Goal: Task Accomplishment & Management: Use online tool/utility

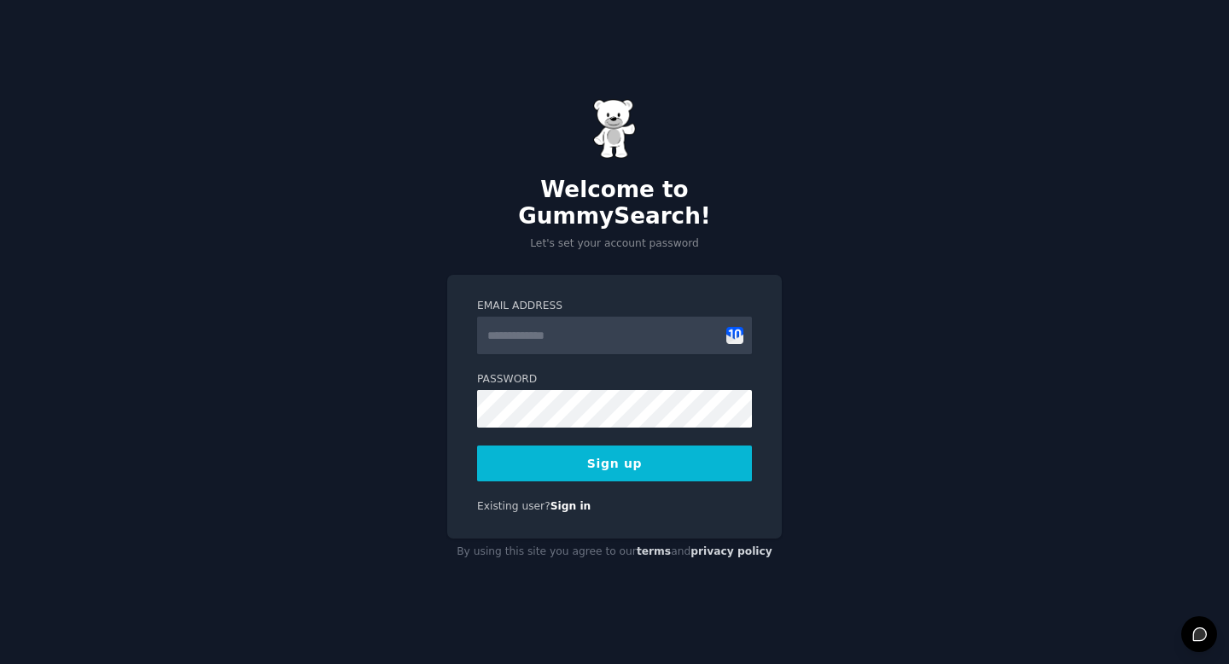
click at [633, 329] on input "Email Address" at bounding box center [614, 336] width 275 height 38
click at [745, 327] on input "Email Address" at bounding box center [614, 336] width 275 height 38
click at [665, 445] on button "Sign up" at bounding box center [614, 463] width 275 height 36
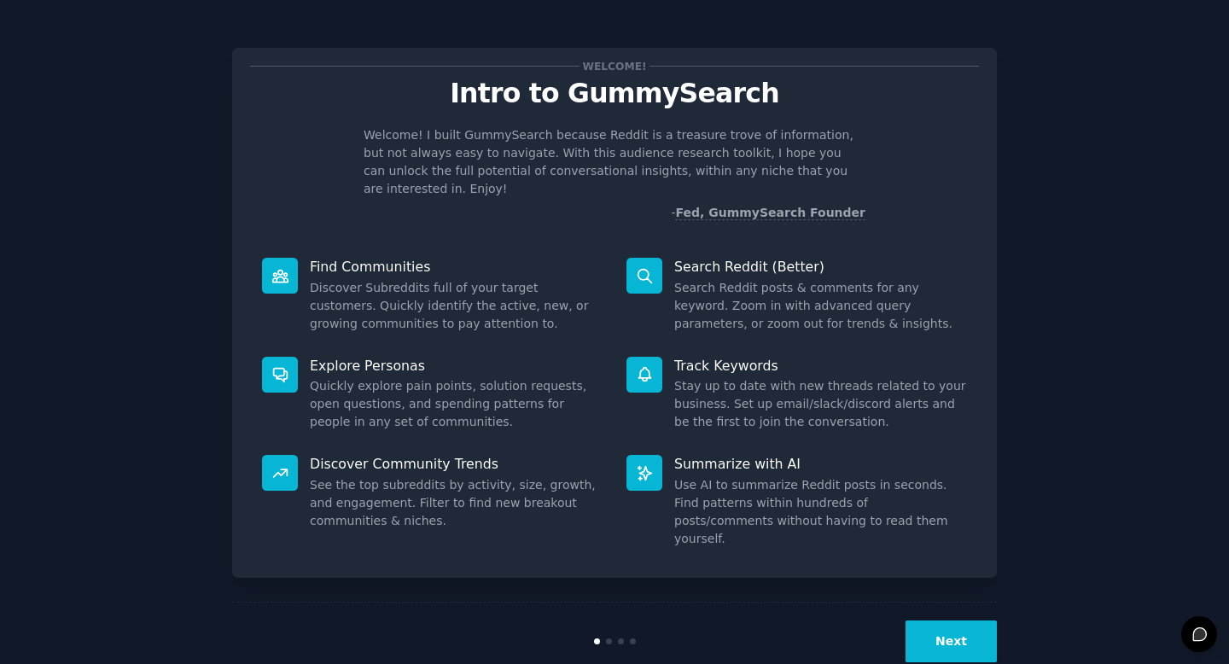
scroll to position [3, 0]
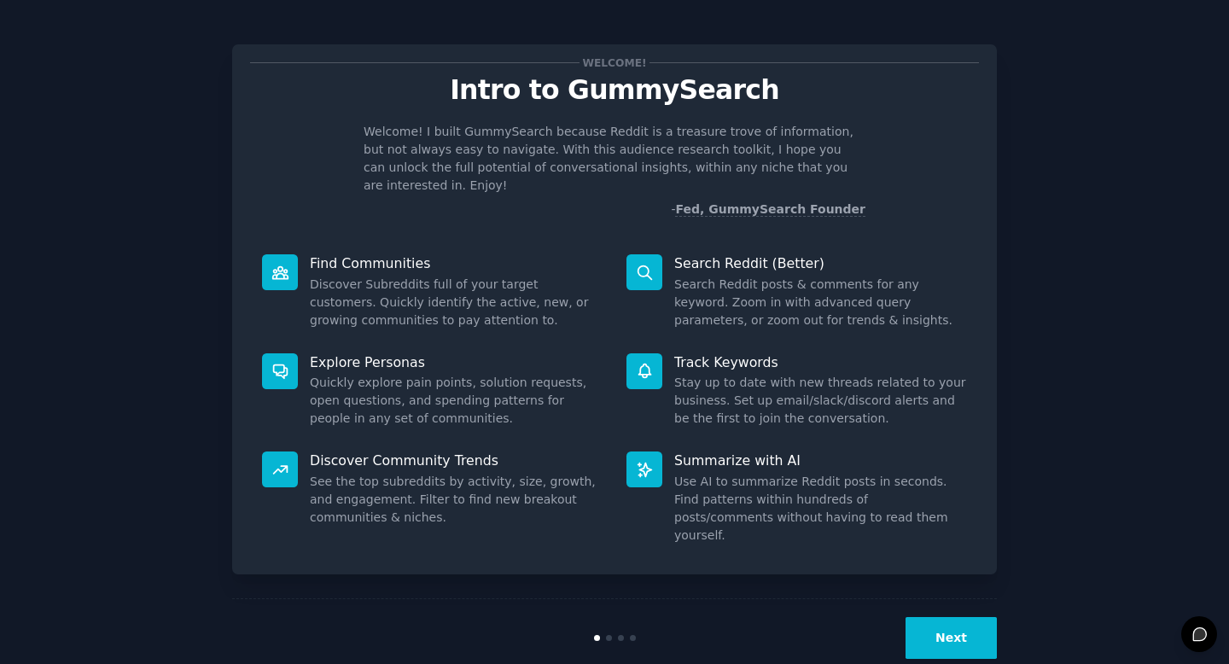
click at [970, 617] on button "Next" at bounding box center [950, 638] width 91 height 42
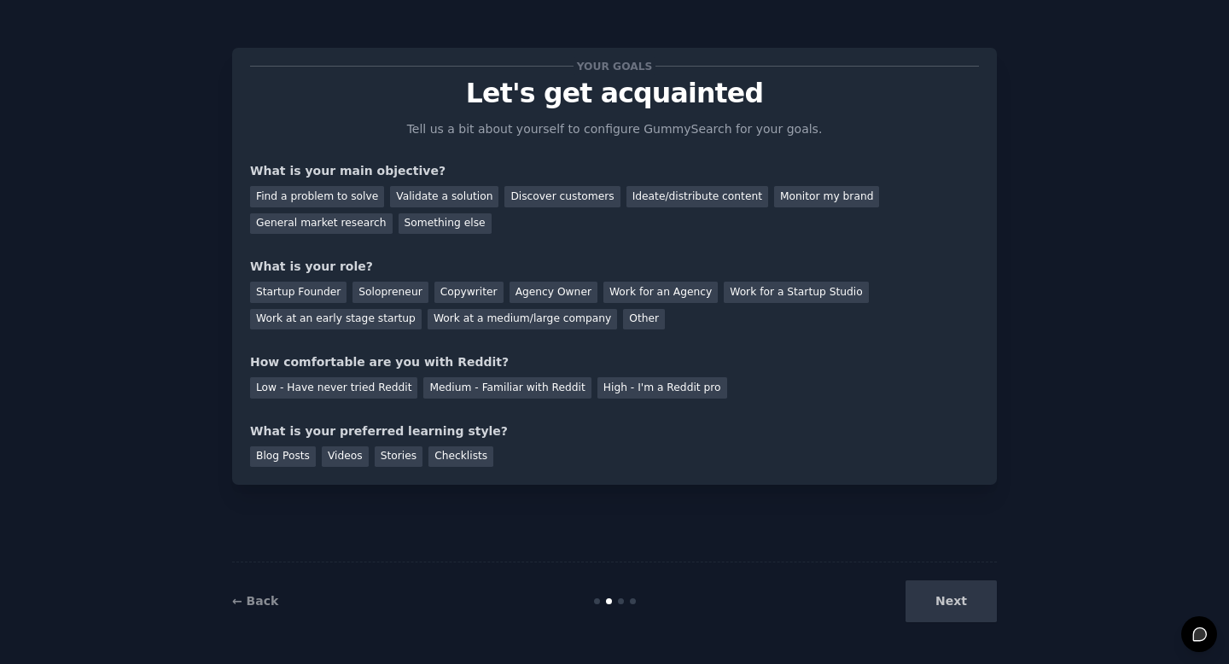
click at [257, 611] on div "← Back Next" at bounding box center [614, 600] width 765 height 79
click at [232, 609] on div "← Back" at bounding box center [359, 601] width 255 height 18
click at [237, 604] on link "← Back" at bounding box center [255, 601] width 46 height 14
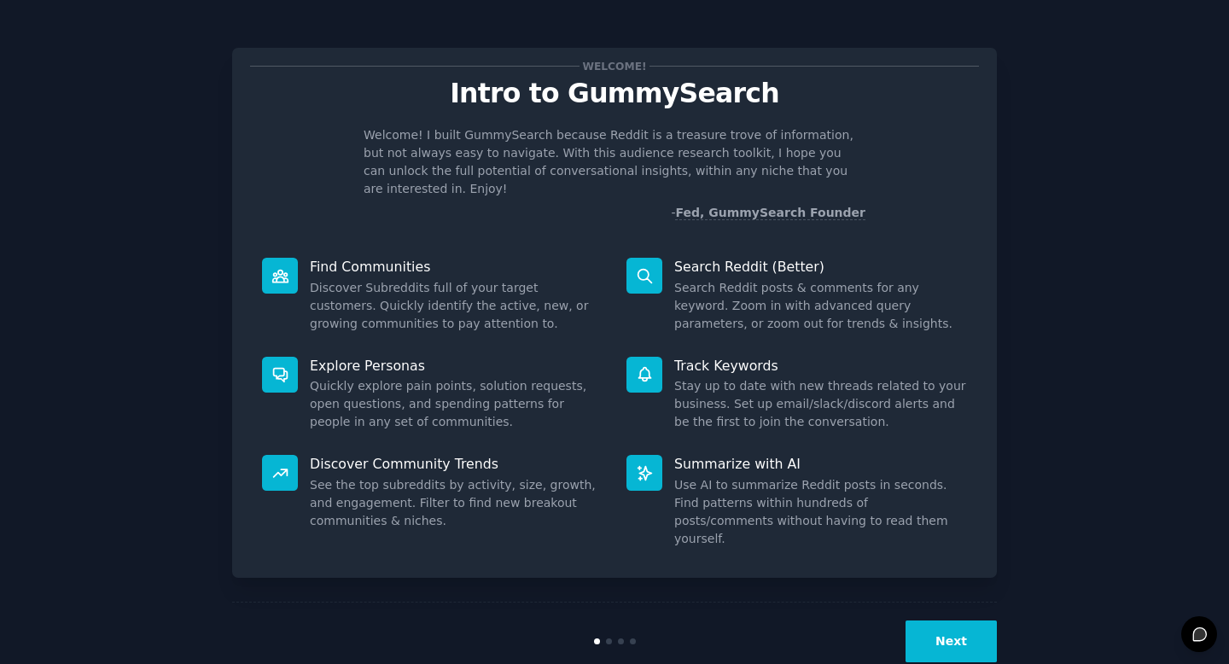
click at [936, 620] on button "Next" at bounding box center [950, 641] width 91 height 42
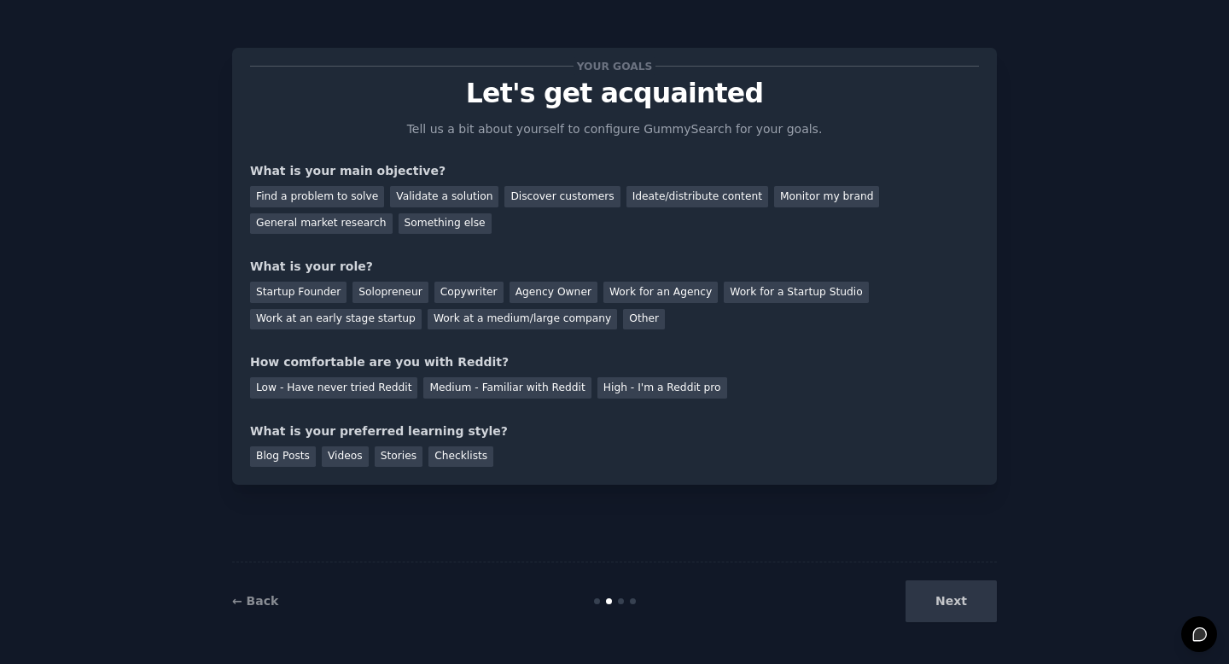
click at [933, 593] on div "Next" at bounding box center [869, 601] width 255 height 42
click at [364, 202] on div "Find a problem to solve" at bounding box center [317, 196] width 134 height 21
click at [364, 230] on div "General market research" at bounding box center [321, 223] width 143 height 21
click at [444, 217] on div "Something else" at bounding box center [445, 223] width 93 height 21
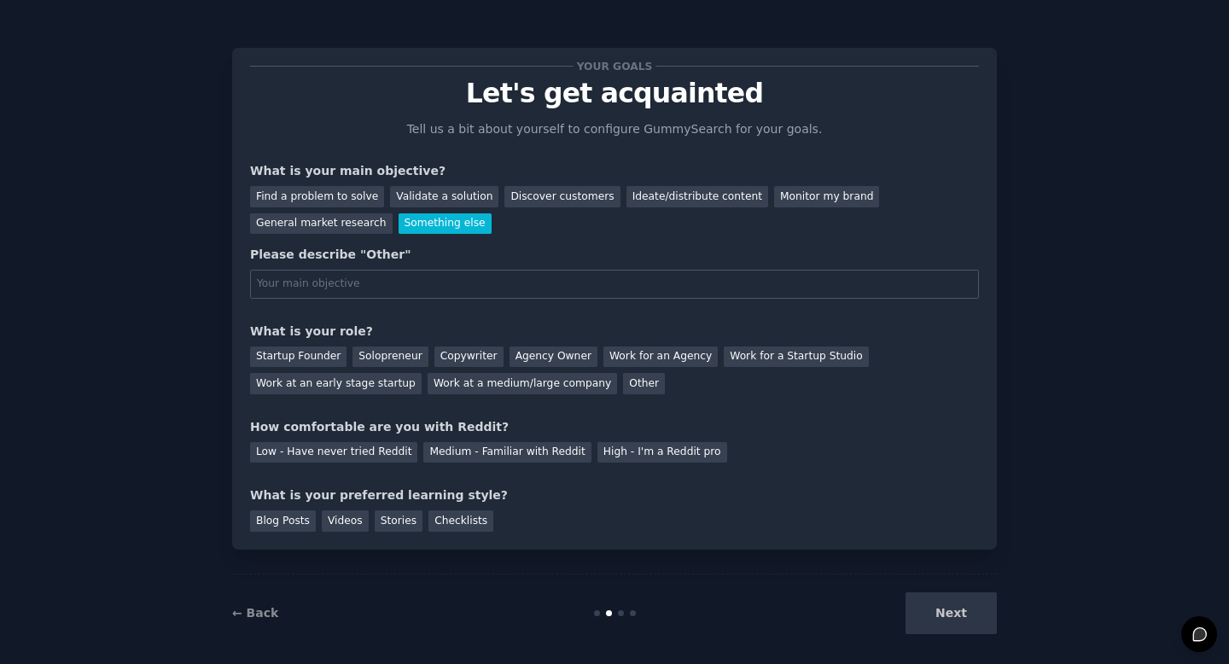
click at [477, 329] on div "What is your role?" at bounding box center [614, 332] width 729 height 18
click at [468, 379] on div "Work at a medium/large company" at bounding box center [522, 383] width 189 height 21
click at [325, 180] on div "Find a problem to solve Validate a solution Discover customers Ideate/distribut…" at bounding box center [614, 207] width 729 height 54
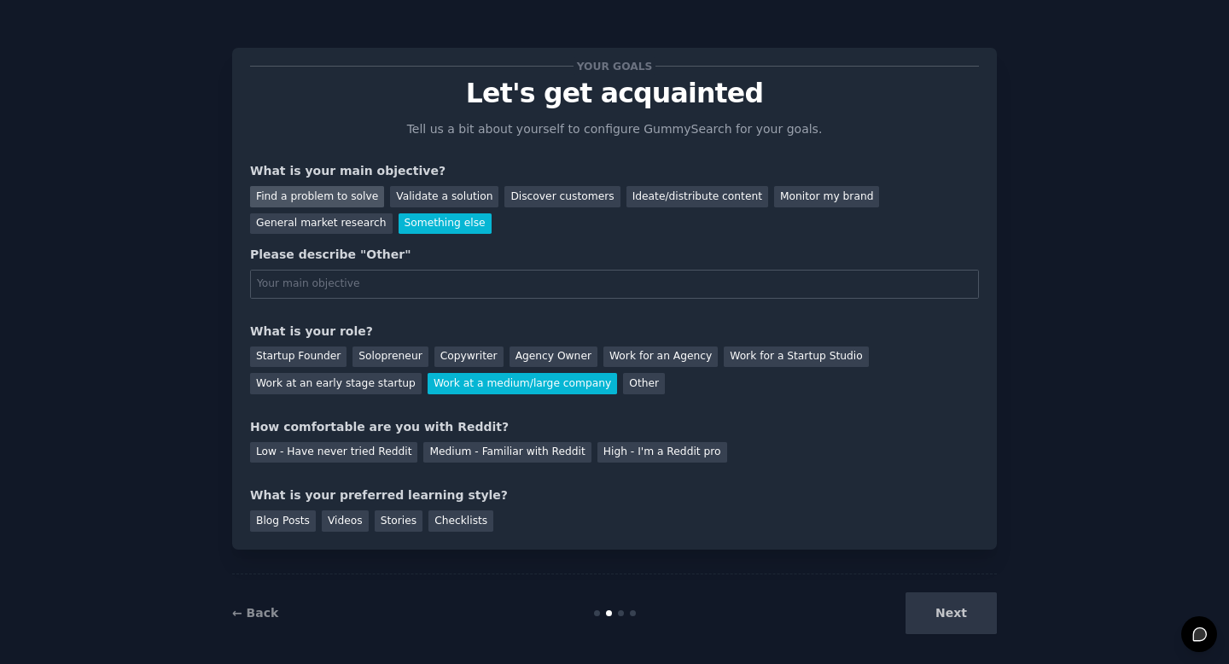
click at [325, 192] on div "Find a problem to solve" at bounding box center [317, 196] width 134 height 21
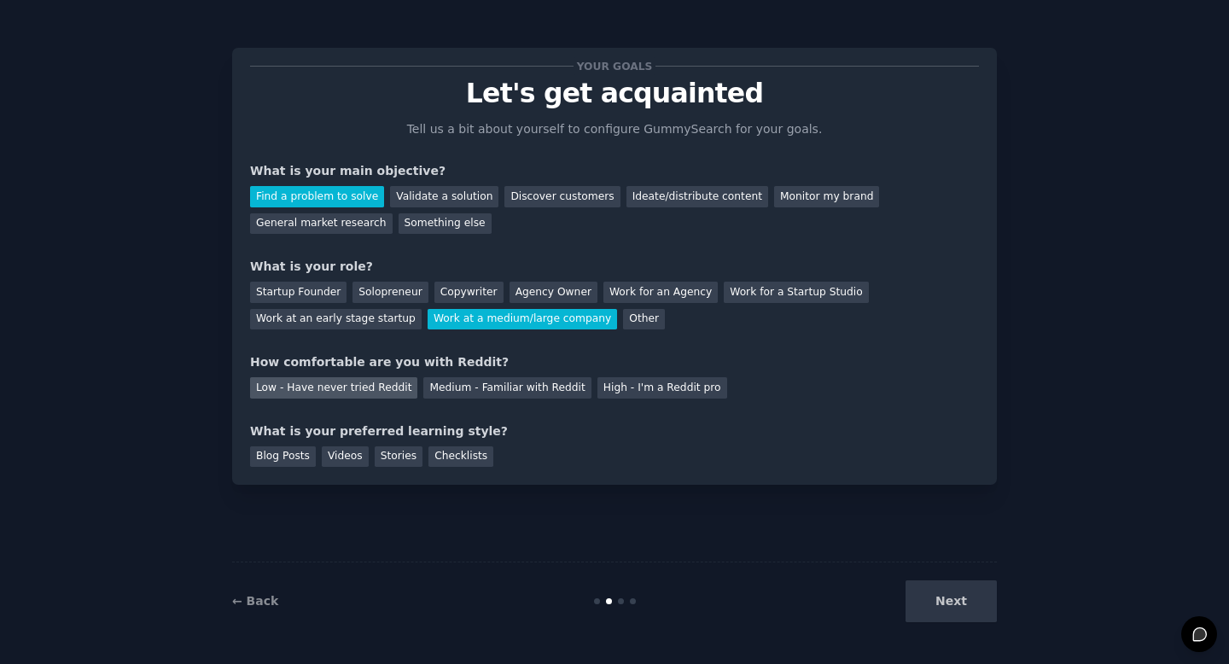
click at [364, 377] on div "Low - Have never tried Reddit" at bounding box center [333, 387] width 167 height 21
click at [358, 447] on div "Videos" at bounding box center [345, 456] width 47 height 21
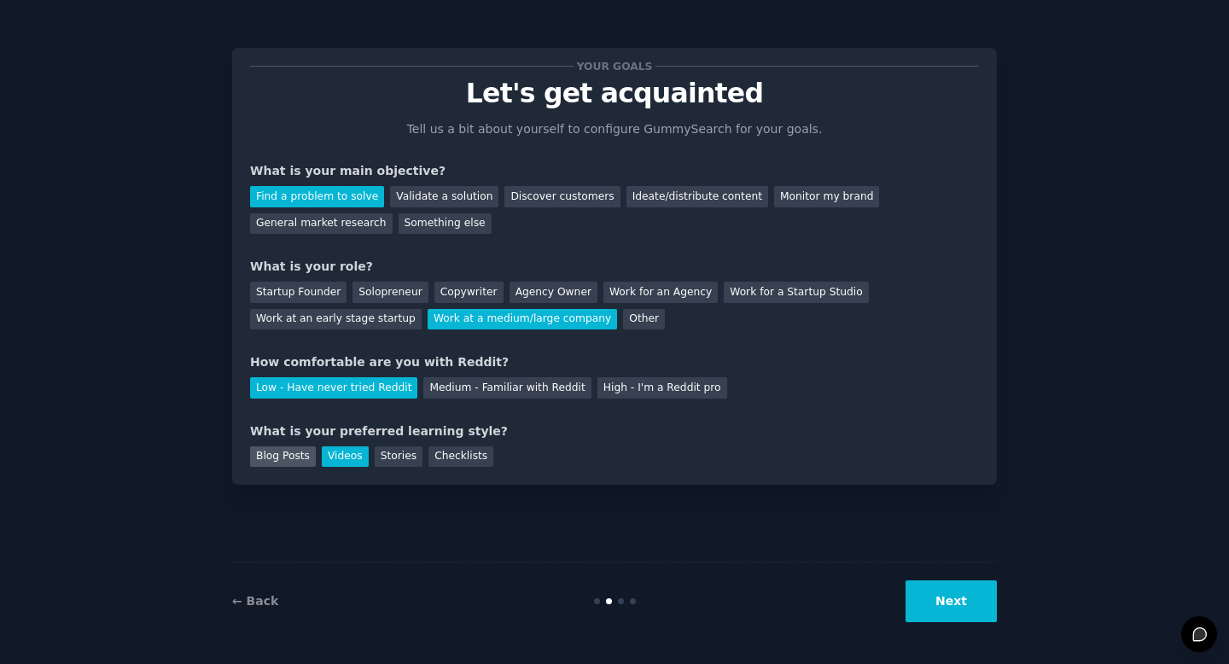
click at [278, 446] on div "Blog Posts" at bounding box center [283, 456] width 66 height 21
click at [417, 459] on div "Stories" at bounding box center [399, 456] width 48 height 21
click at [282, 459] on div "Blog Posts" at bounding box center [283, 456] width 66 height 21
click at [950, 589] on button "Next" at bounding box center [950, 601] width 91 height 42
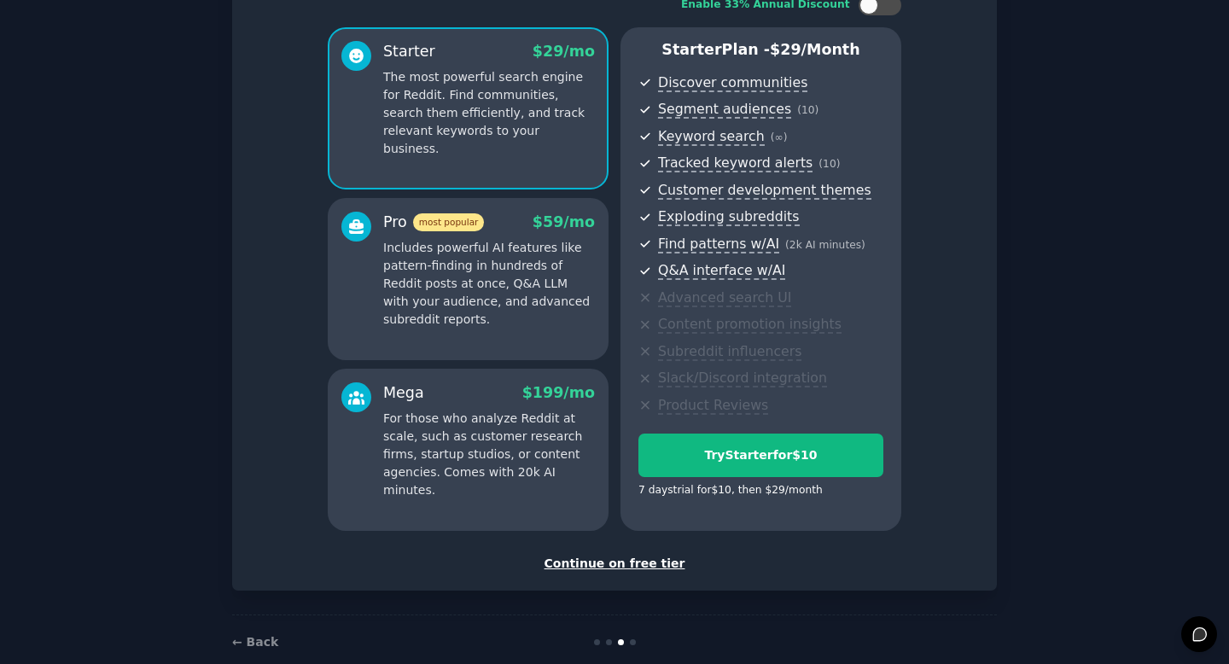
click at [649, 561] on div "Continue on free tier" at bounding box center [614, 564] width 729 height 18
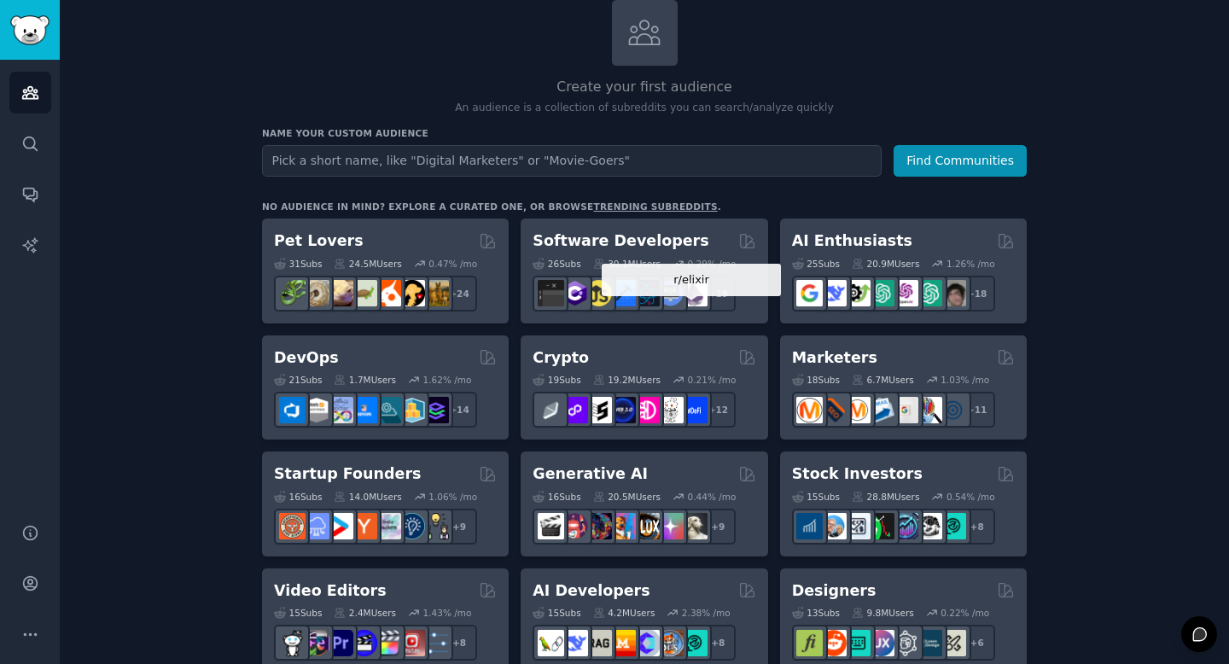
scroll to position [156, 0]
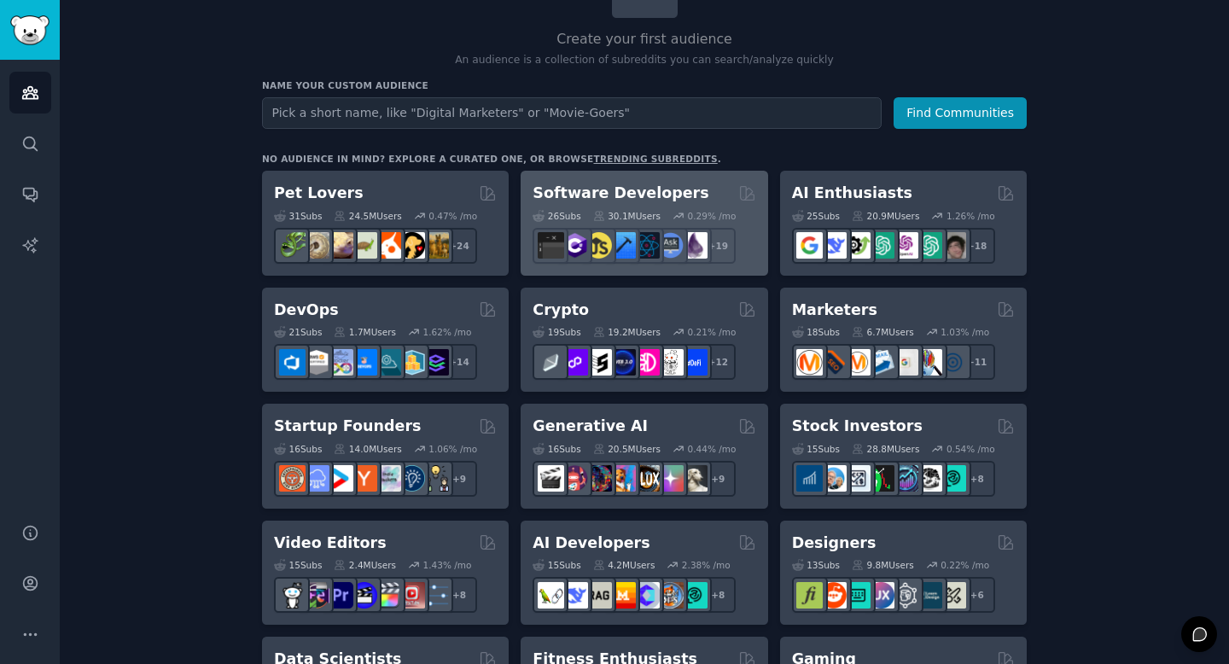
click at [633, 186] on h2 "Software Developers" at bounding box center [620, 193] width 176 height 21
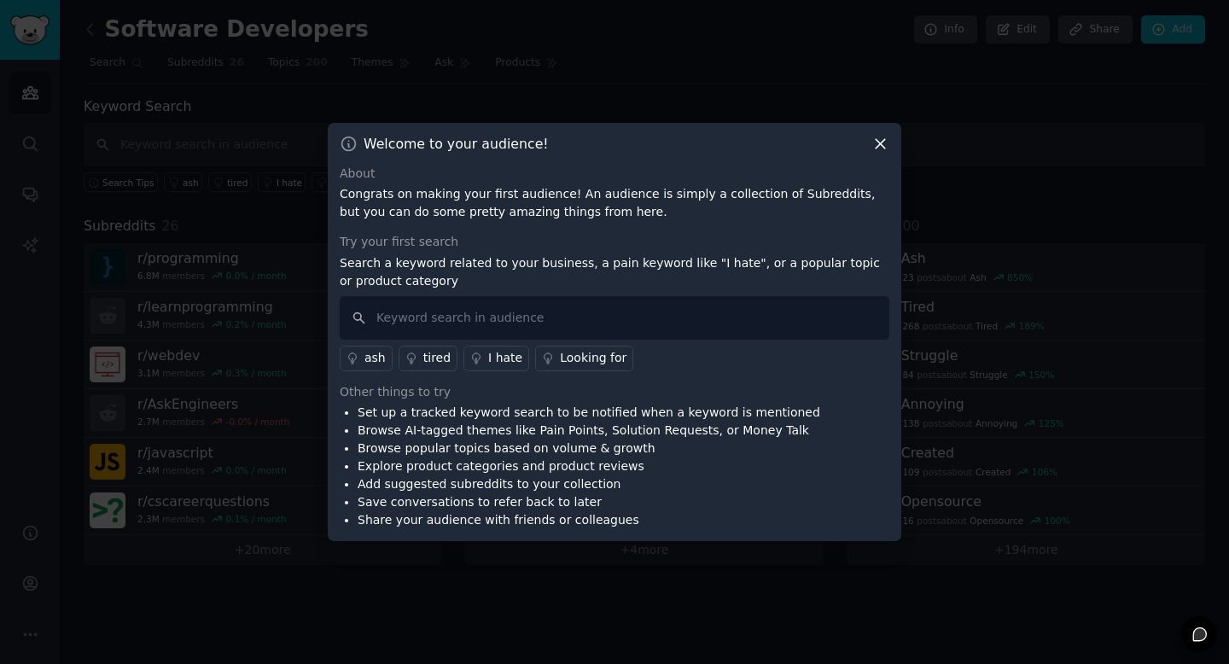
click at [881, 145] on icon at bounding box center [880, 143] width 9 height 9
click at [882, 148] on icon at bounding box center [880, 144] width 18 height 18
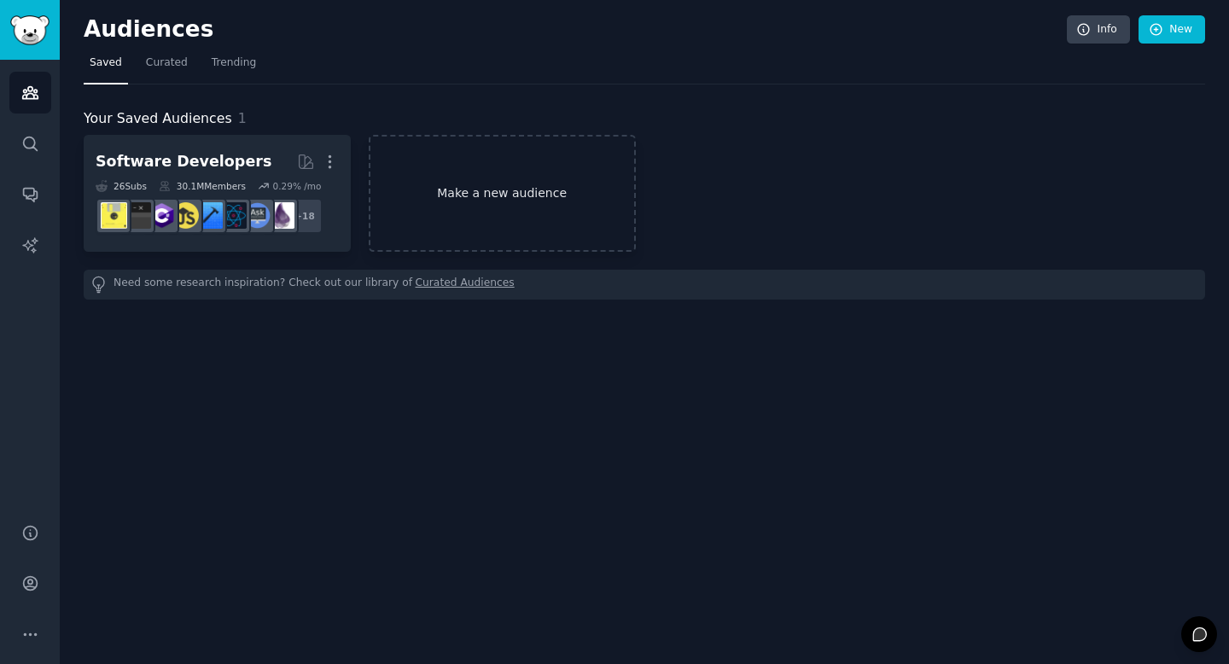
click at [399, 170] on link "Make a new audience" at bounding box center [502, 193] width 267 height 117
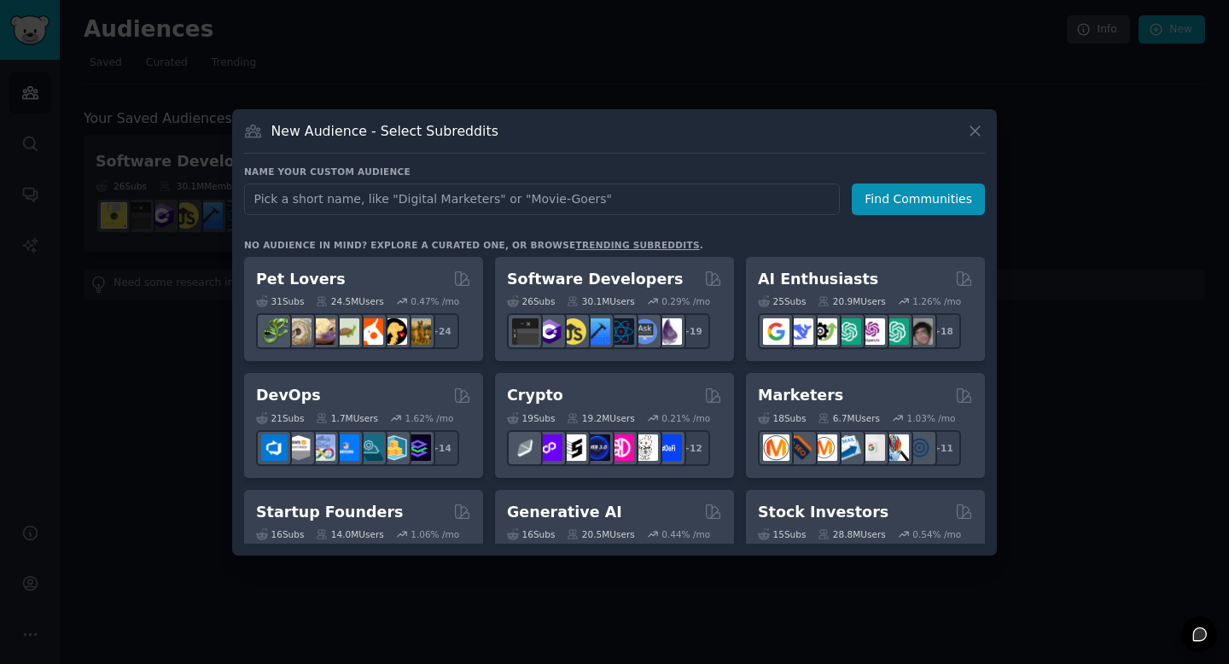
click at [510, 201] on input "text" at bounding box center [542, 199] width 596 height 32
type input "health"
click button "Find Communities" at bounding box center [918, 199] width 133 height 32
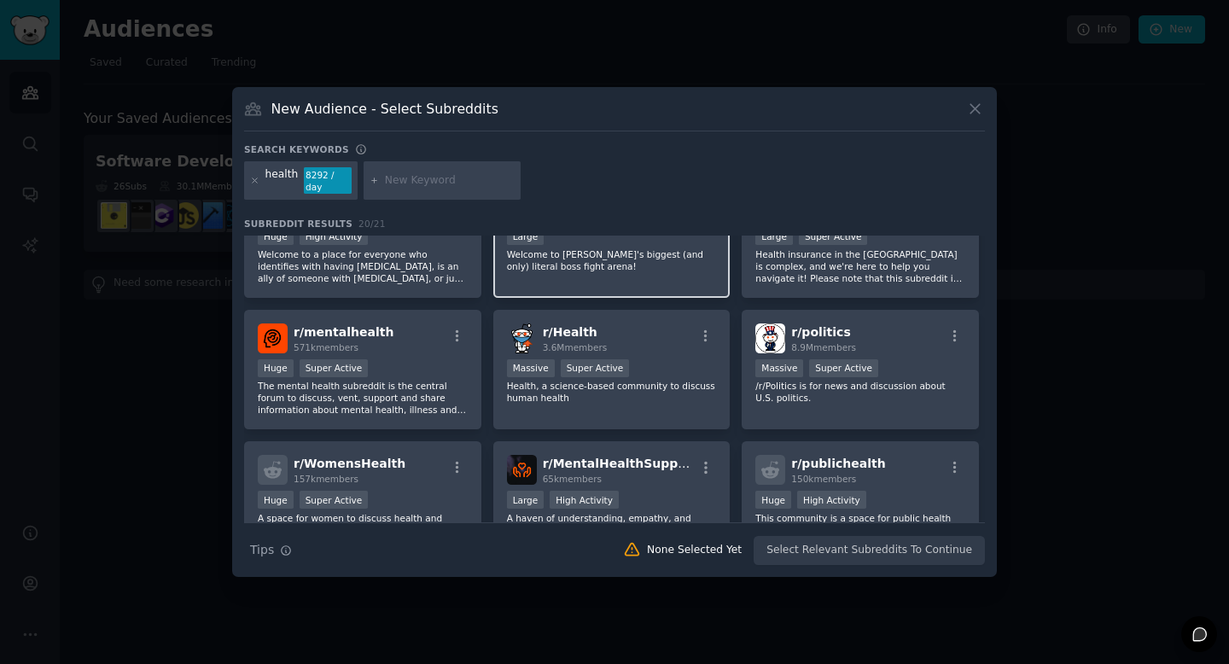
scroll to position [61, 0]
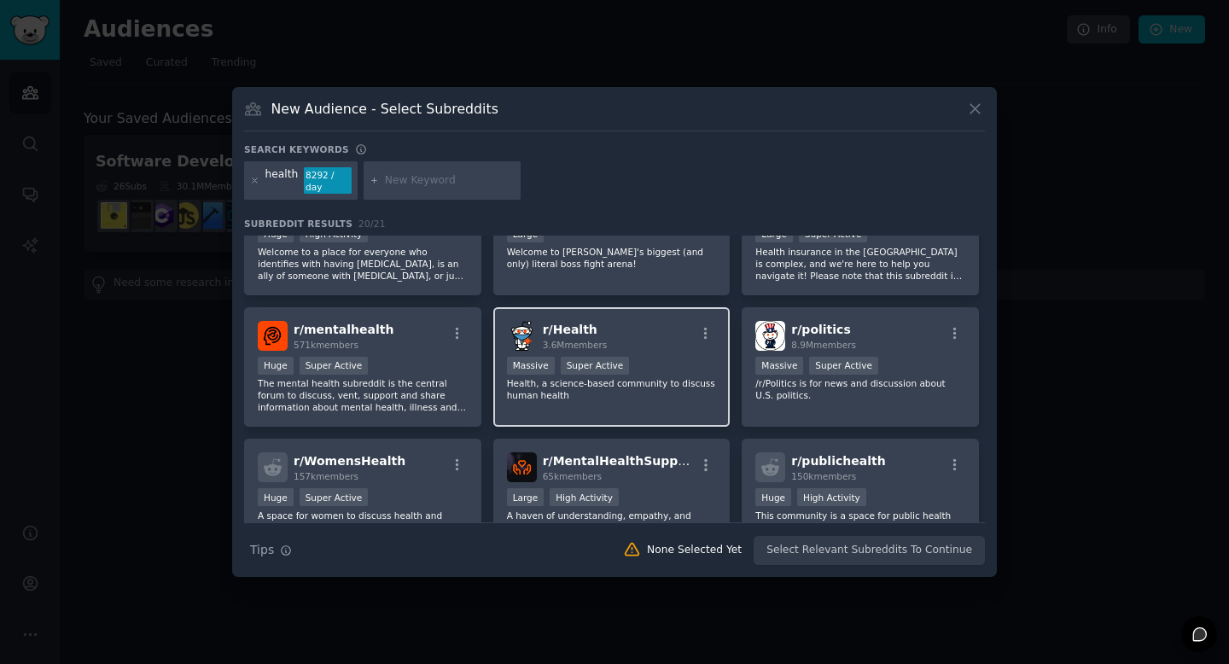
click at [552, 325] on span "r/ Health" at bounding box center [570, 330] width 55 height 14
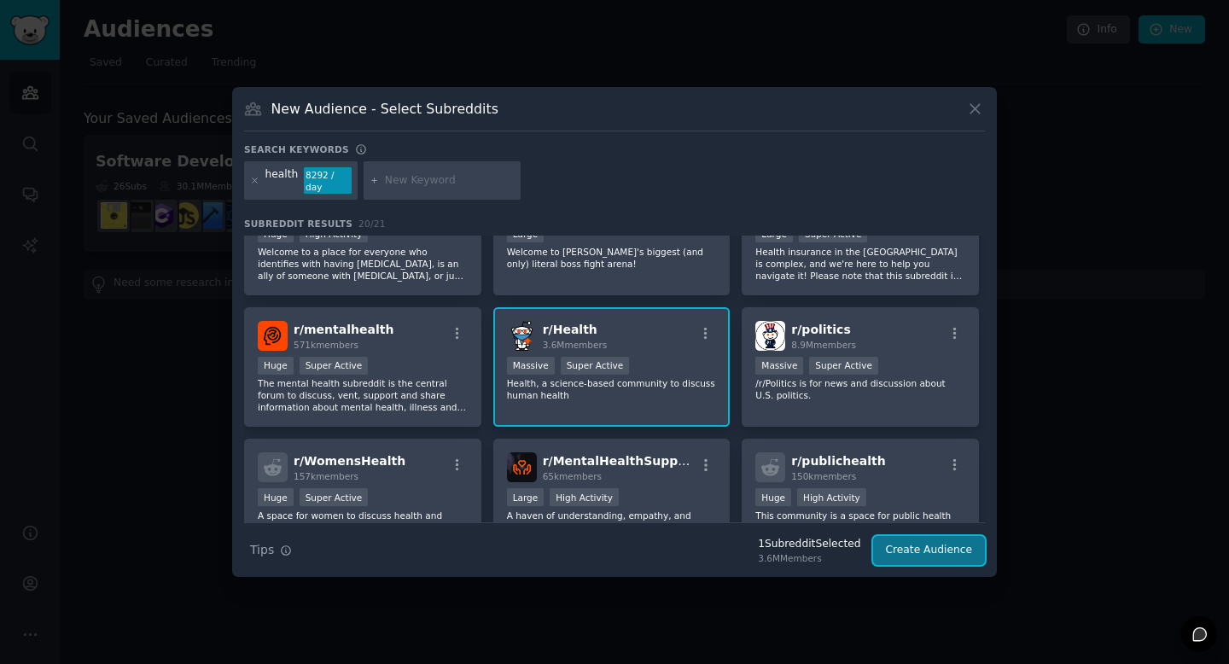
click at [914, 538] on button "Create Audience" at bounding box center [929, 550] width 113 height 29
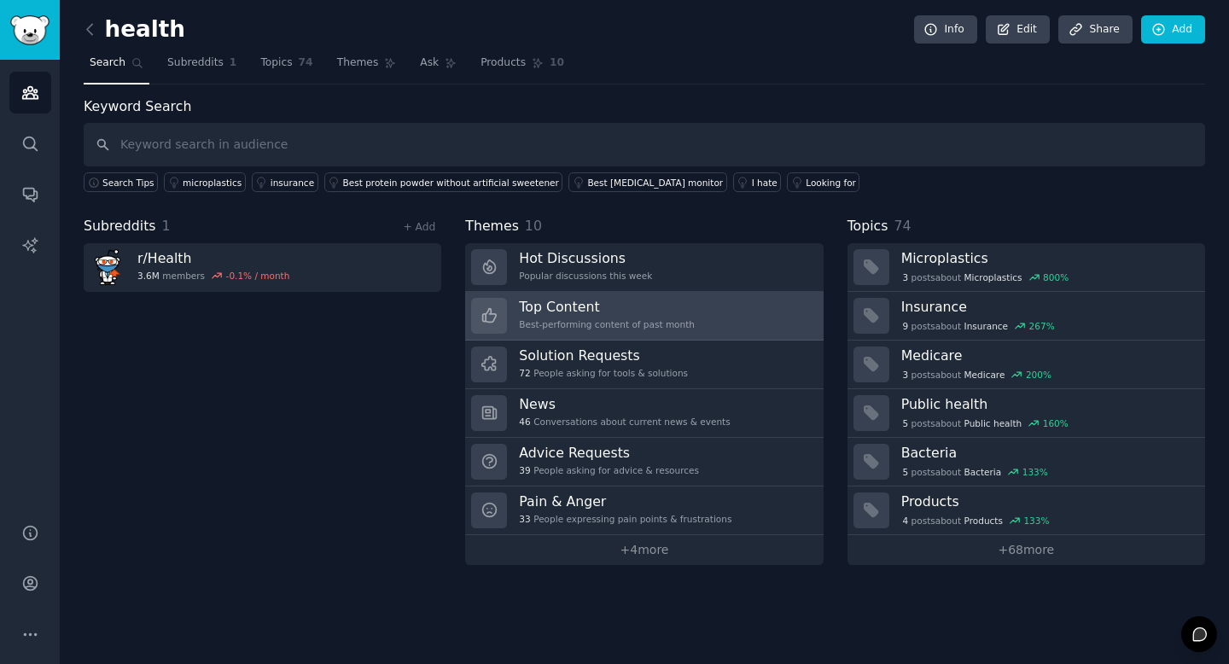
click at [707, 325] on link "Top Content Best-performing content of past month" at bounding box center [644, 316] width 358 height 49
